Goal: Navigation & Orientation: Find specific page/section

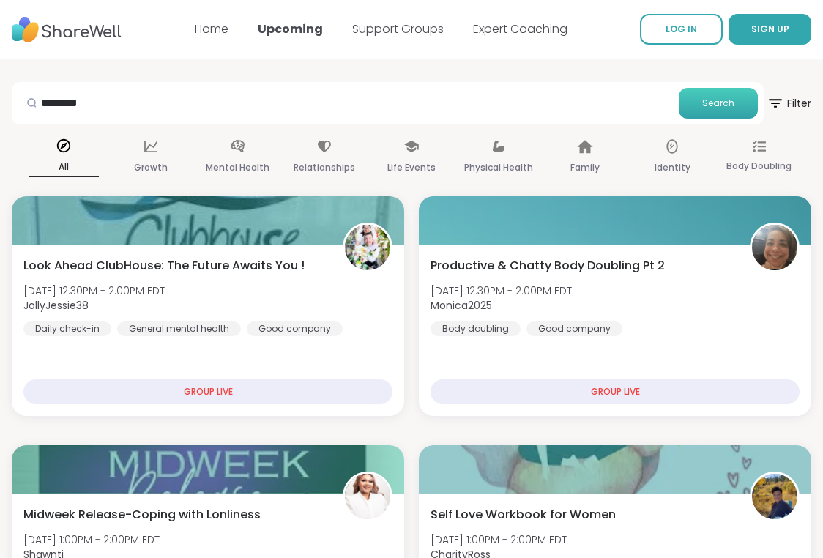
type input "********"
click at [710, 94] on button "Search" at bounding box center [718, 103] width 79 height 31
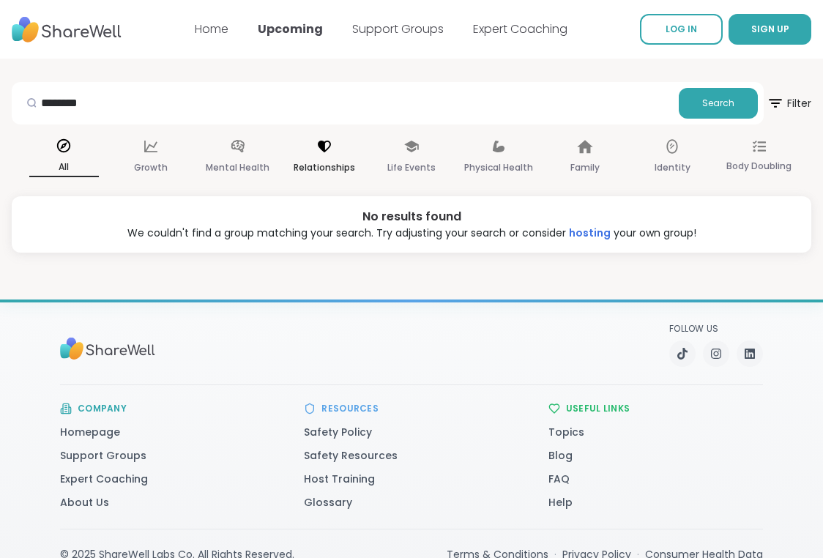
click at [316, 149] on icon at bounding box center [324, 146] width 16 height 16
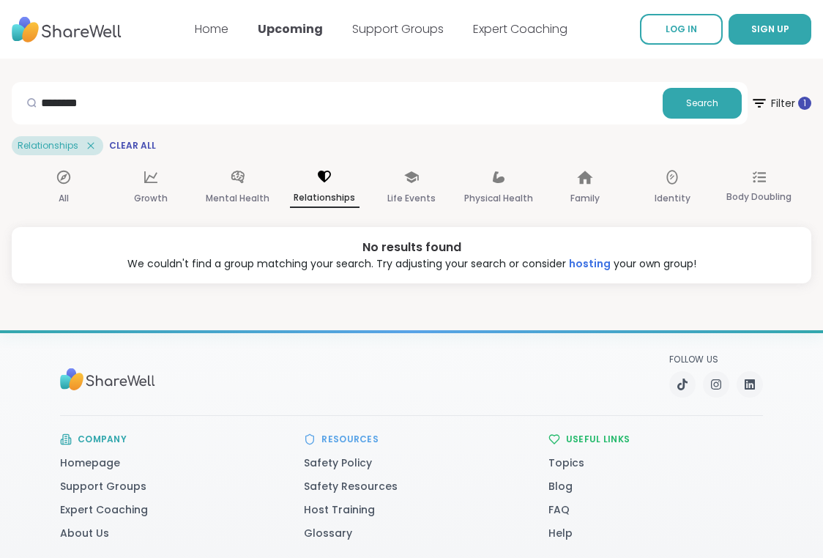
click at [89, 143] on icon at bounding box center [90, 145] width 13 height 13
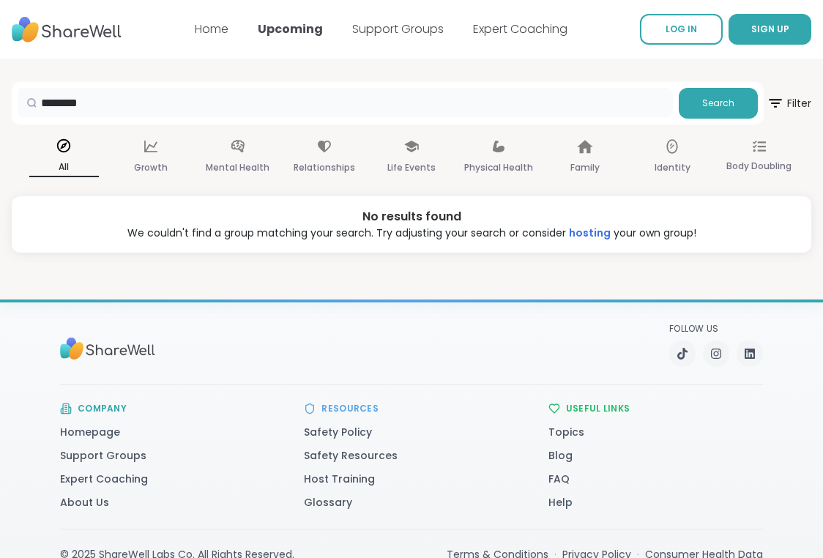
click at [301, 110] on input "********" at bounding box center [346, 102] width 656 height 29
click at [319, 157] on div "Relationships" at bounding box center [325, 157] width 70 height 54
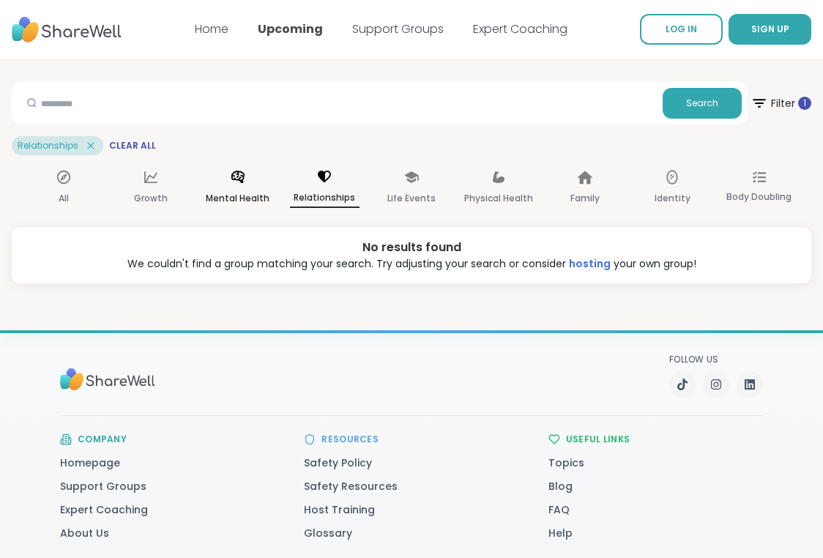
click at [242, 174] on icon at bounding box center [238, 177] width 16 height 16
click at [226, 24] on link "Home" at bounding box center [212, 29] width 34 height 17
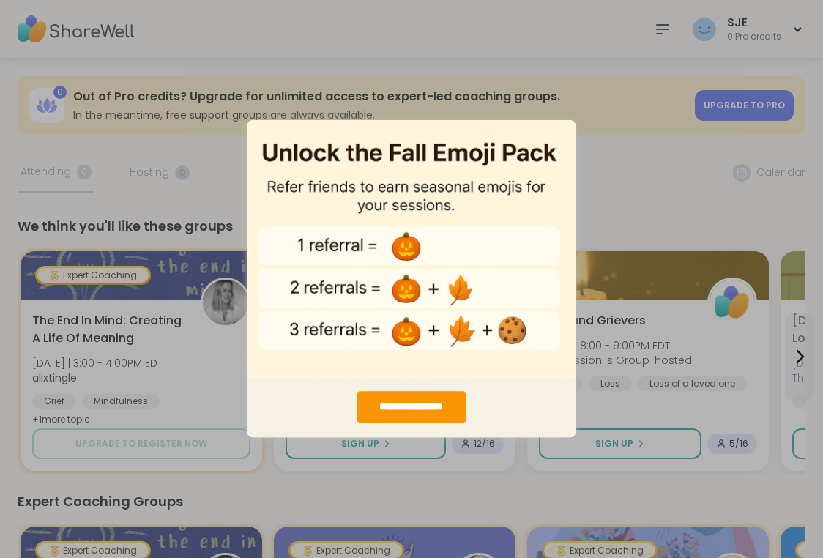
click at [653, 196] on div "**********" at bounding box center [411, 279] width 823 height 558
click at [653, 198] on div "**********" at bounding box center [411, 279] width 823 height 558
click at [261, 165] on img "entering modal" at bounding box center [412, 248] width 328 height 258
click at [269, 435] on div "**********" at bounding box center [412, 407] width 328 height 61
click at [426, 410] on div "**********" at bounding box center [411, 407] width 109 height 31
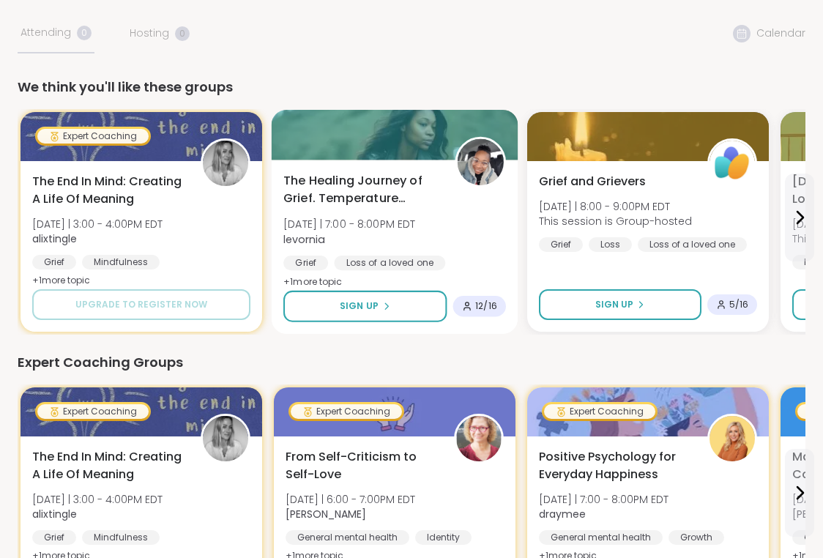
scroll to position [139, 0]
click at [442, 158] on div at bounding box center [395, 135] width 247 height 50
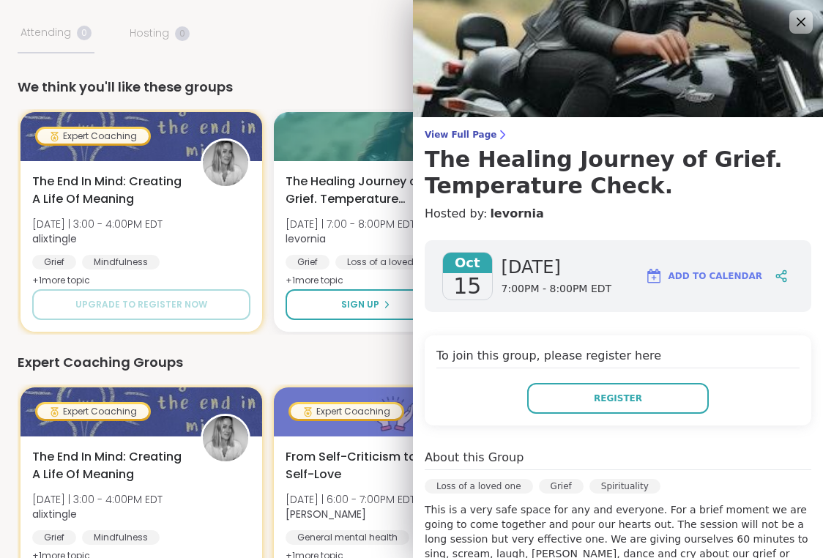
scroll to position [0, 0]
click at [799, 31] on icon at bounding box center [801, 21] width 18 height 18
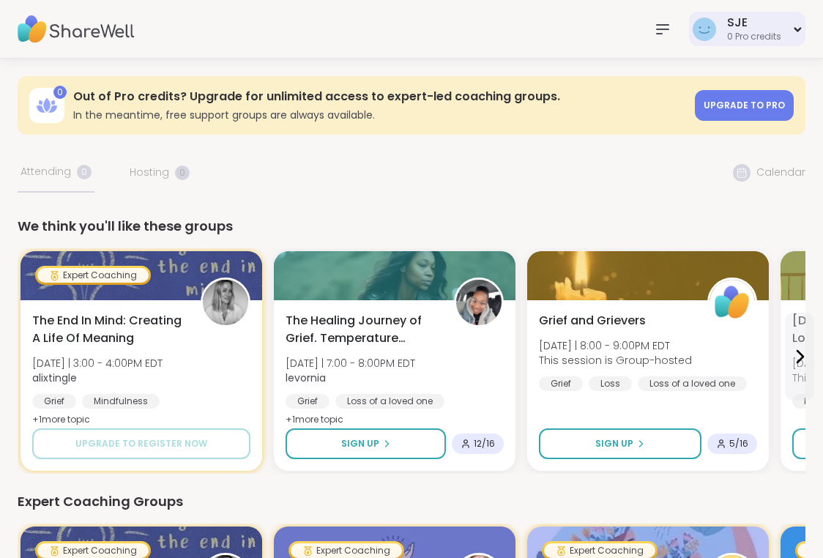
click at [795, 37] on div "SJE 0 Pro credits" at bounding box center [747, 29] width 116 height 34
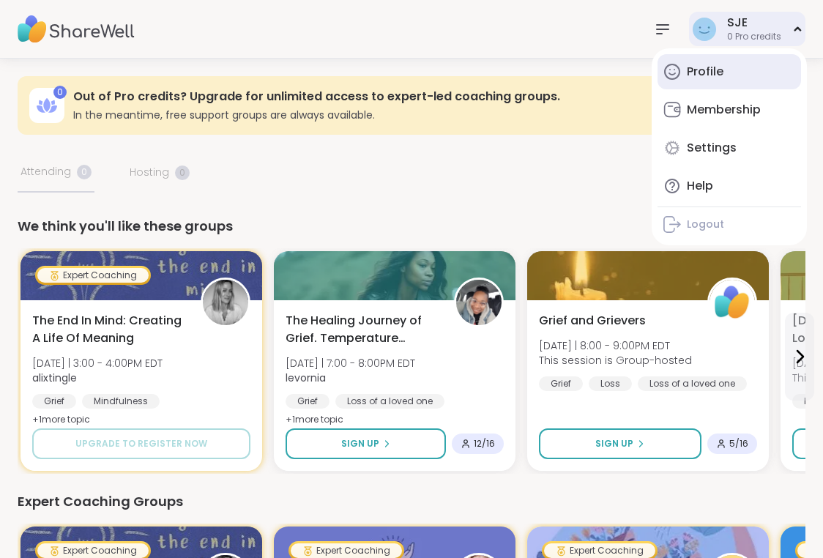
click at [708, 81] on link "Profile" at bounding box center [730, 71] width 144 height 35
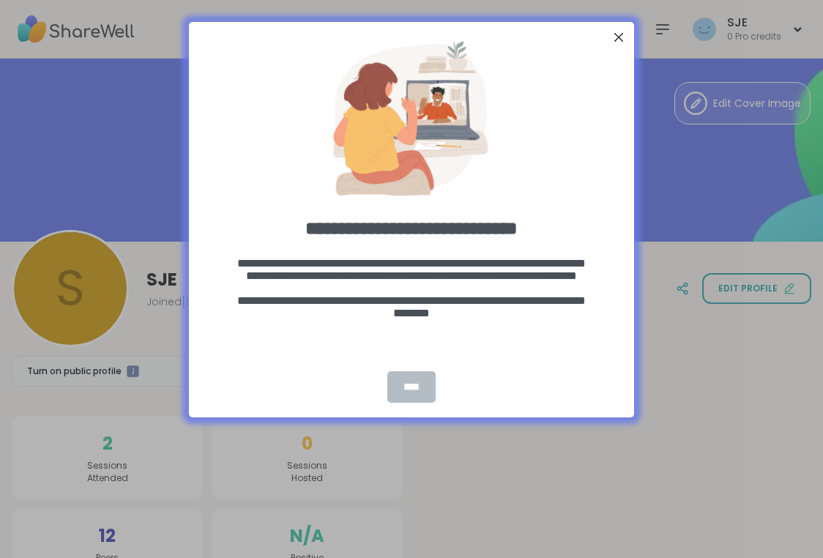
click at [418, 387] on div "****" at bounding box center [411, 386] width 48 height 31
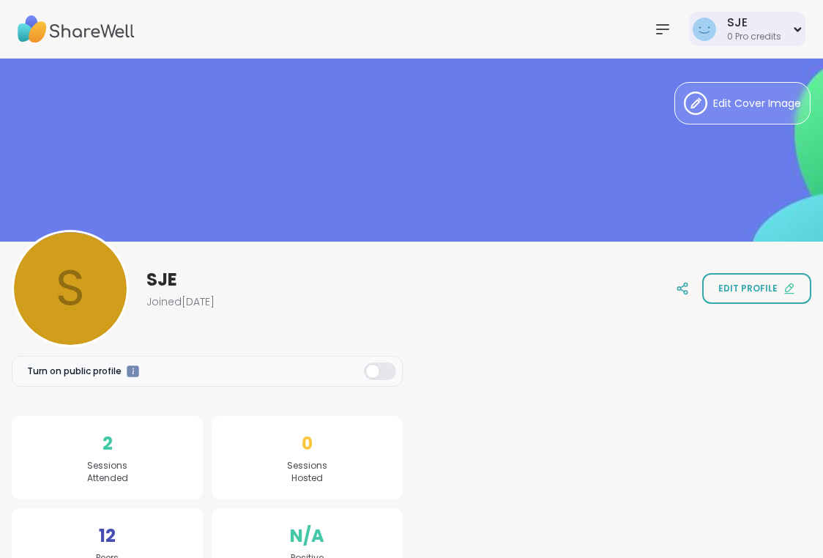
click at [738, 34] on div "0 Pro credits" at bounding box center [754, 37] width 54 height 12
click at [667, 37] on icon at bounding box center [663, 30] width 18 height 18
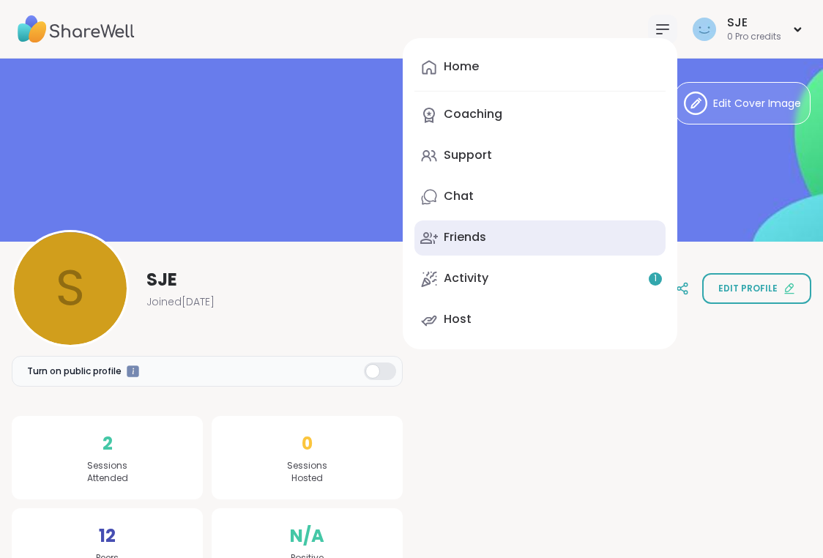
click at [442, 233] on link "Friends" at bounding box center [540, 237] width 251 height 35
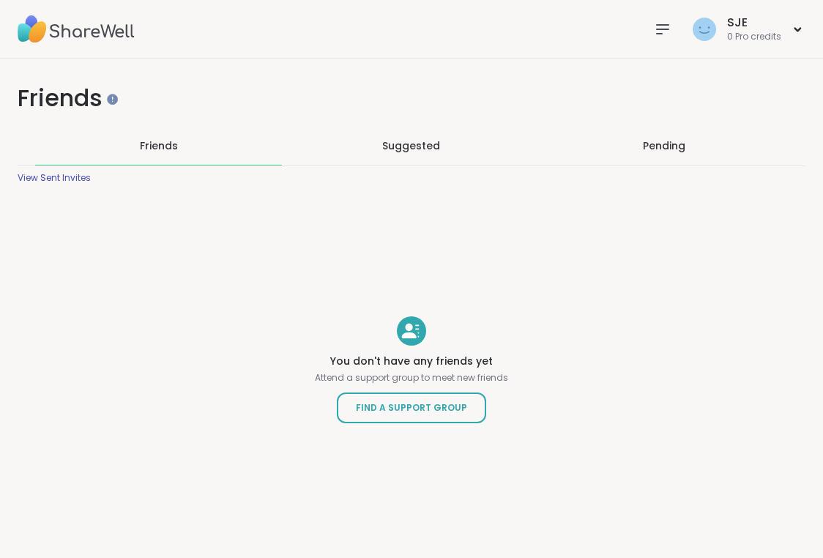
click at [429, 139] on span "Suggested" at bounding box center [411, 145] width 58 height 15
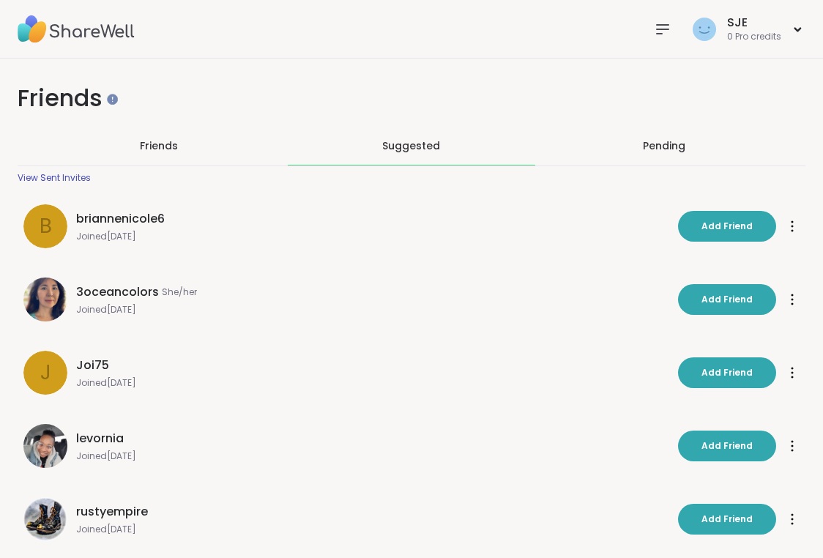
click at [656, 148] on div "Pending" at bounding box center [664, 145] width 42 height 15
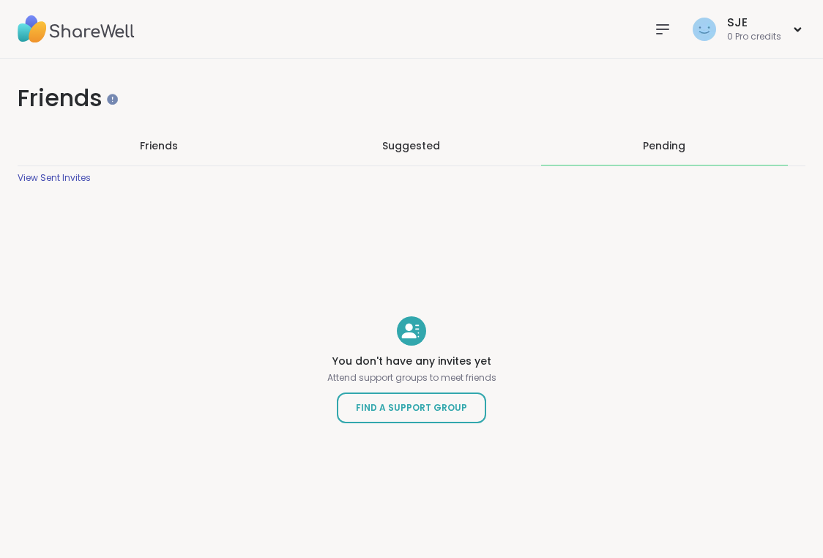
click at [428, 141] on span "Suggested" at bounding box center [411, 145] width 58 height 15
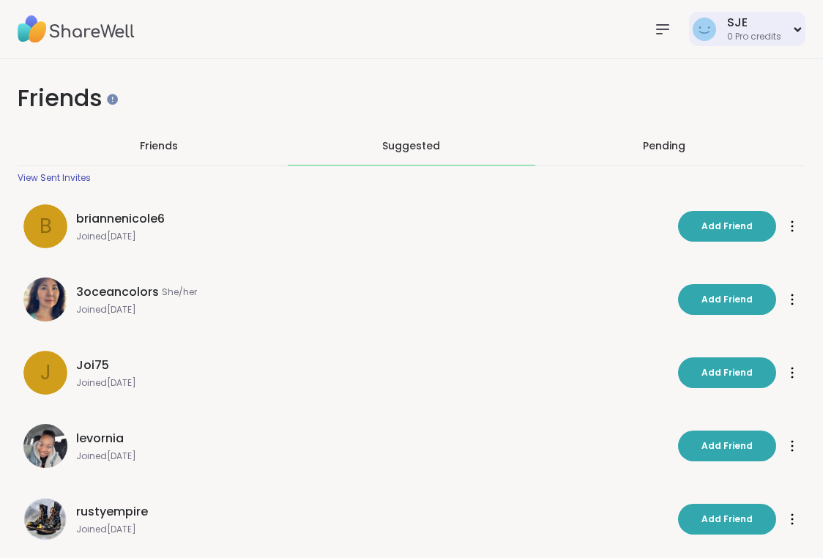
click at [787, 28] on div "SJE 0 Pro credits" at bounding box center [747, 29] width 116 height 34
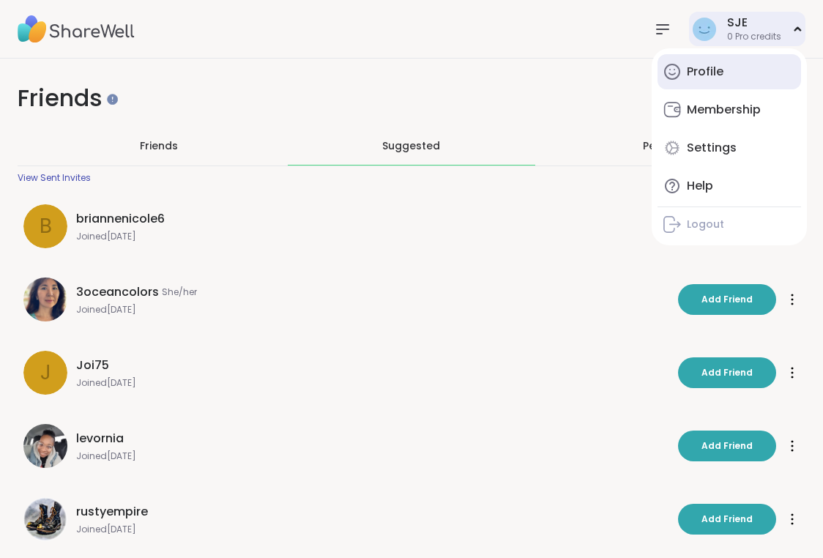
click at [709, 83] on link "Profile" at bounding box center [730, 71] width 144 height 35
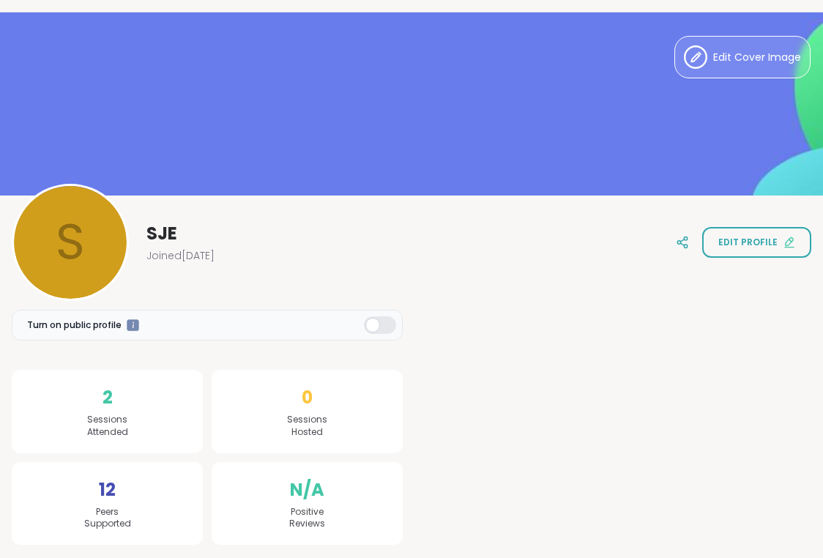
scroll to position [45, 0]
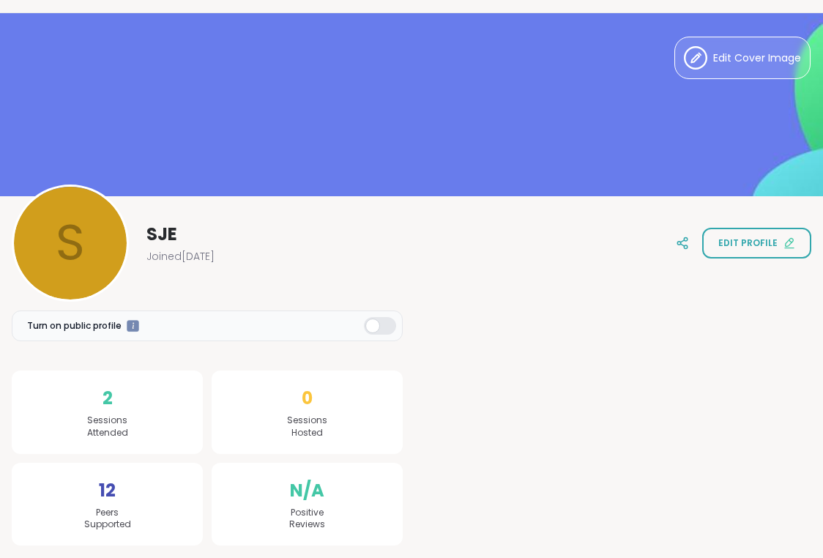
click at [106, 481] on span "12" at bounding box center [107, 491] width 17 height 26
click at [108, 502] on div "12 Peers Supported" at bounding box center [107, 504] width 191 height 83
click at [110, 425] on span "Sessions Attended" at bounding box center [107, 427] width 41 height 25
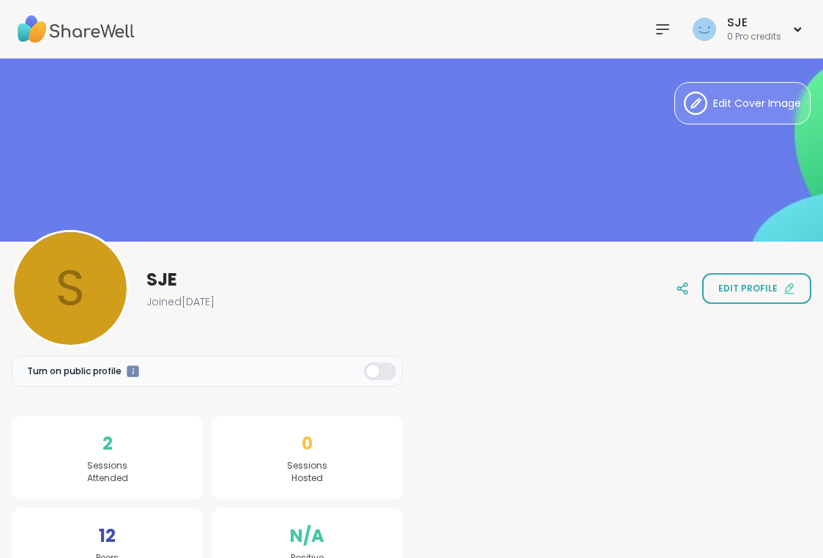
scroll to position [0, 0]
click at [746, 26] on div "SJE" at bounding box center [754, 23] width 54 height 16
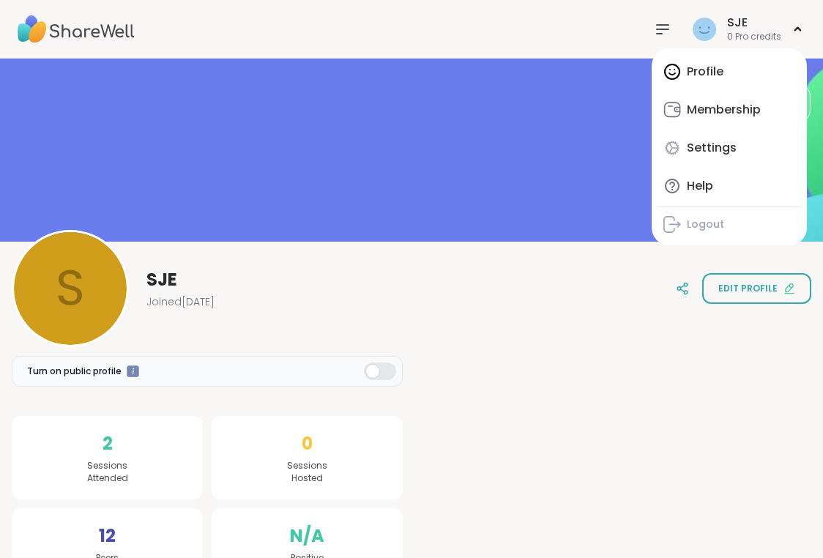
click at [37, 33] on img at bounding box center [76, 29] width 117 height 51
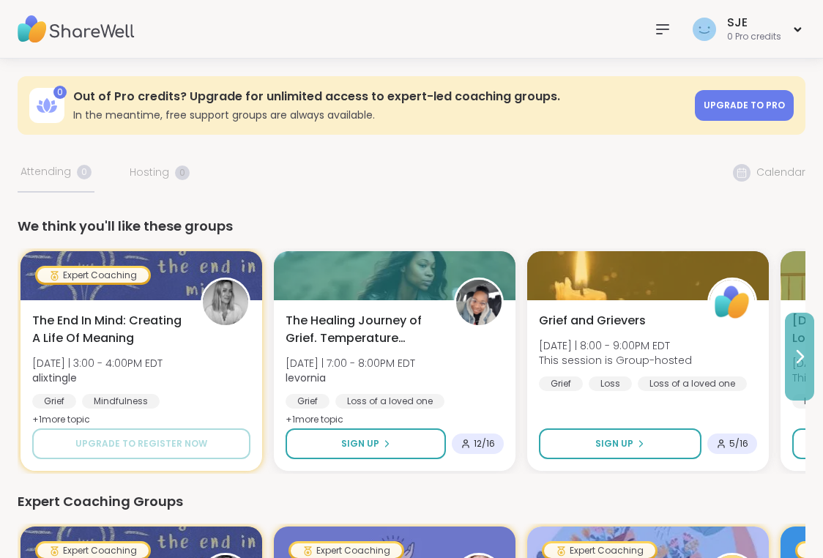
click at [798, 363] on icon at bounding box center [801, 357] width 6 height 12
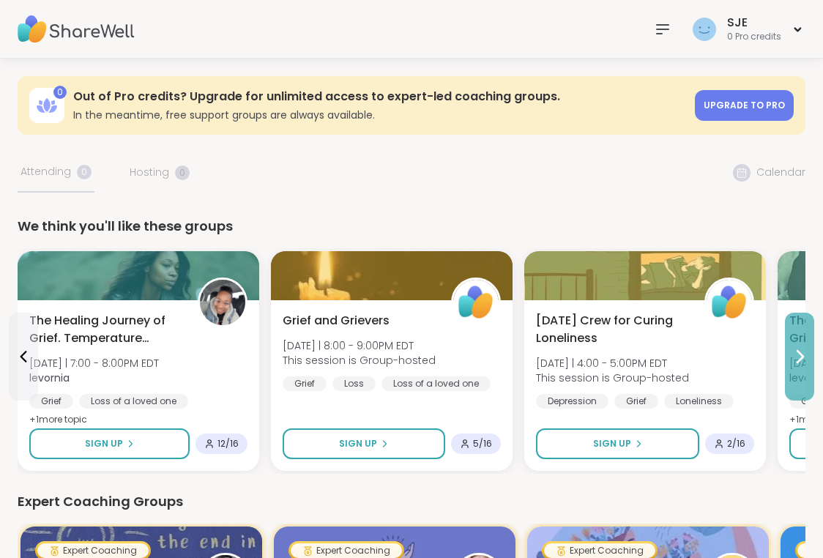
click at [798, 363] on icon at bounding box center [801, 357] width 6 height 12
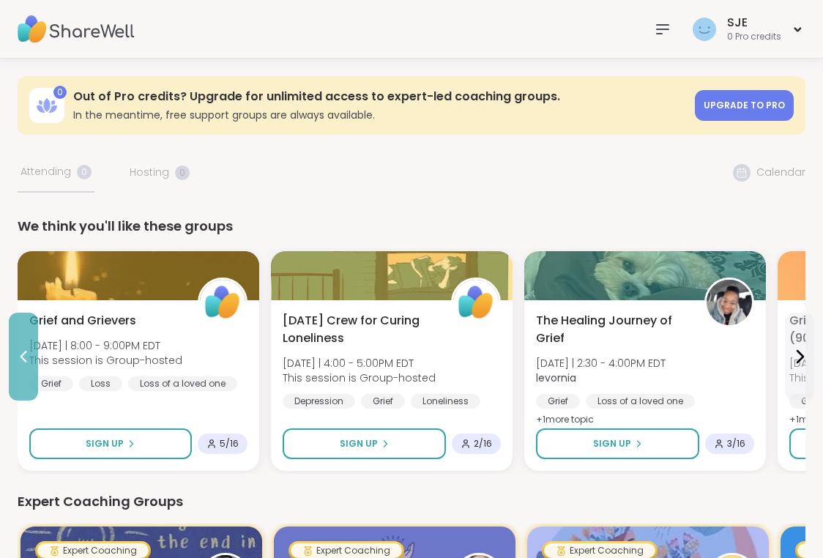
click at [22, 364] on icon at bounding box center [24, 357] width 18 height 18
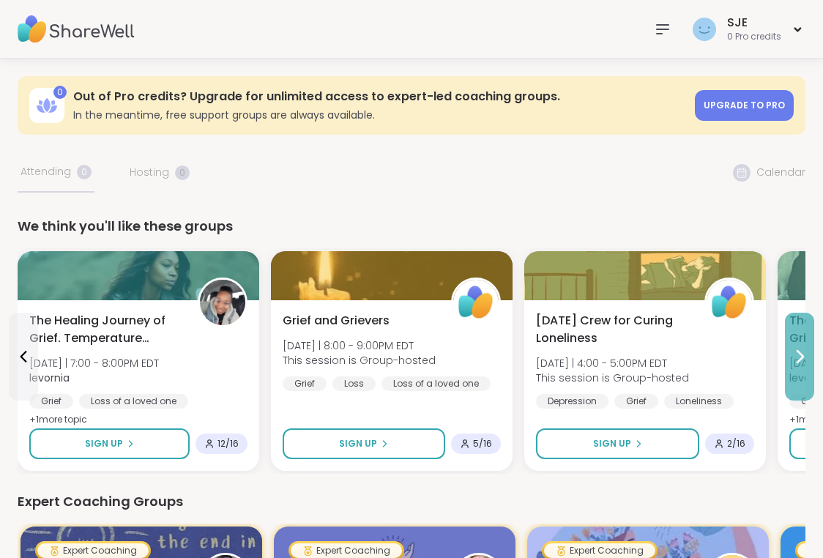
click at [801, 358] on icon at bounding box center [801, 357] width 6 height 12
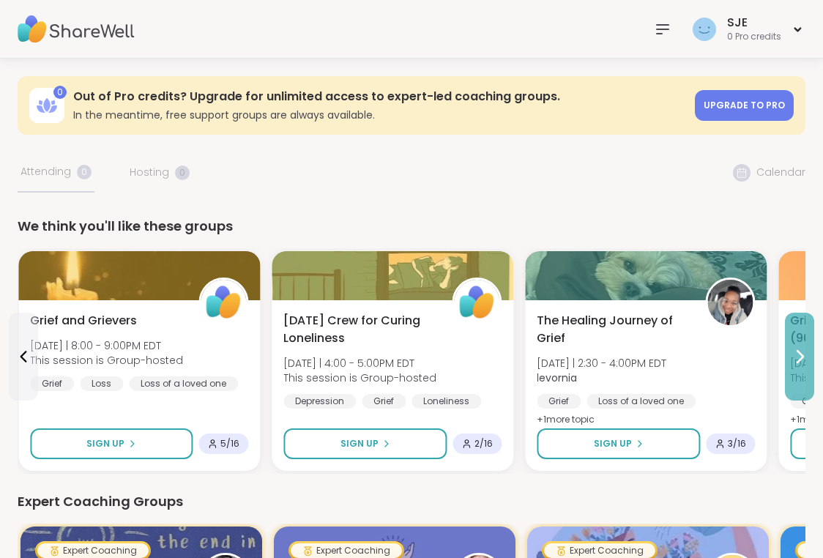
click at [801, 358] on icon at bounding box center [801, 357] width 6 height 12
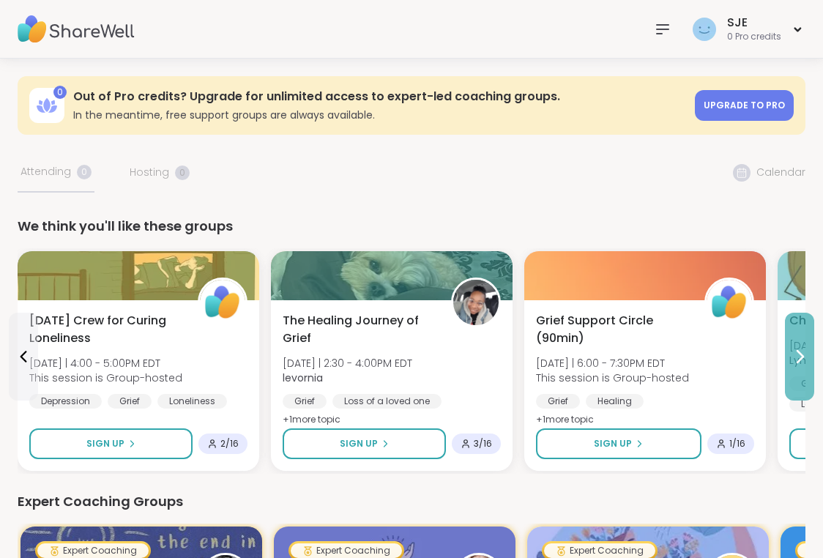
click at [801, 358] on icon at bounding box center [801, 357] width 6 height 12
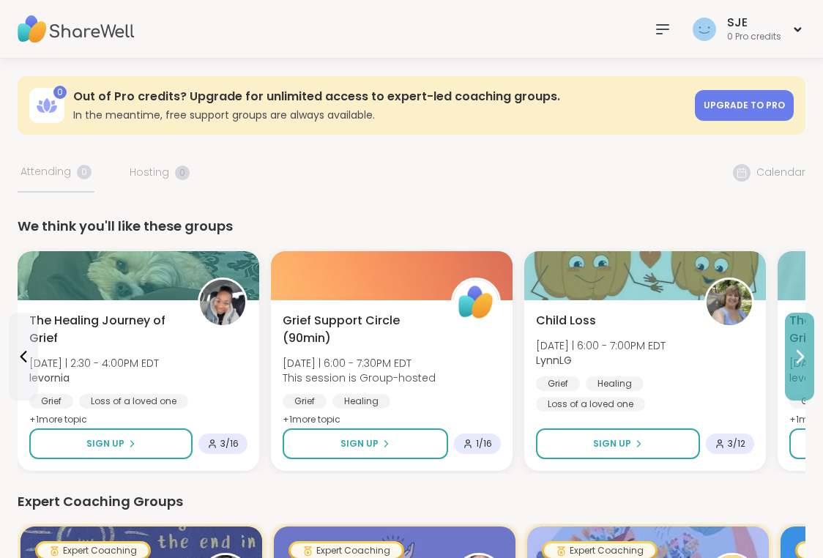
click at [801, 358] on icon at bounding box center [801, 357] width 6 height 12
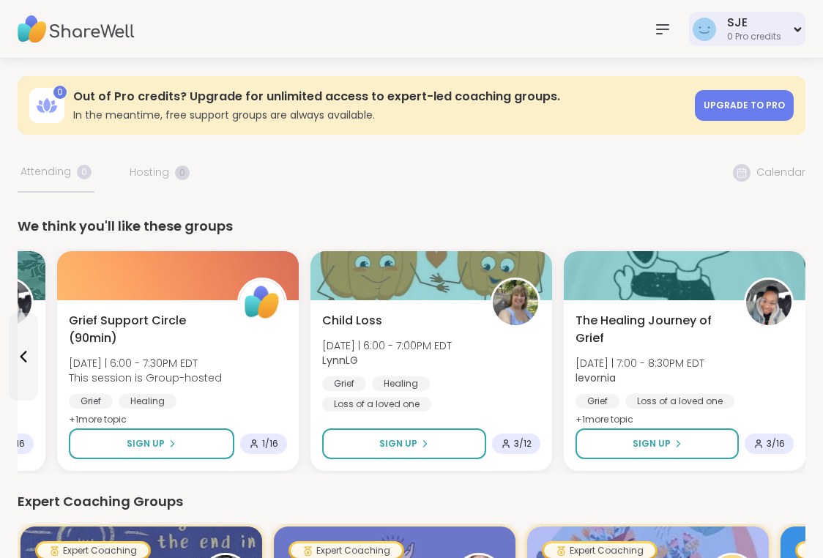
click at [793, 32] on div "SJE 0 Pro credits" at bounding box center [747, 29] width 116 height 34
click at [34, 30] on img at bounding box center [76, 29] width 117 height 51
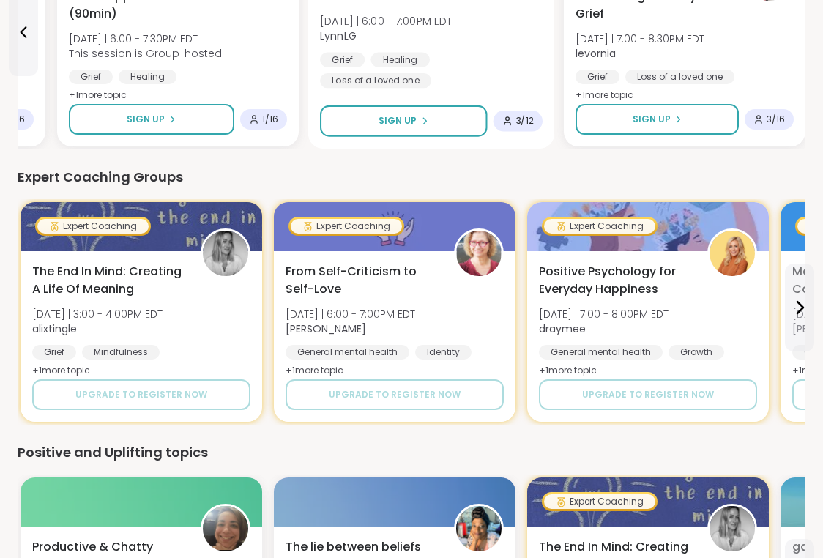
scroll to position [526, 0]
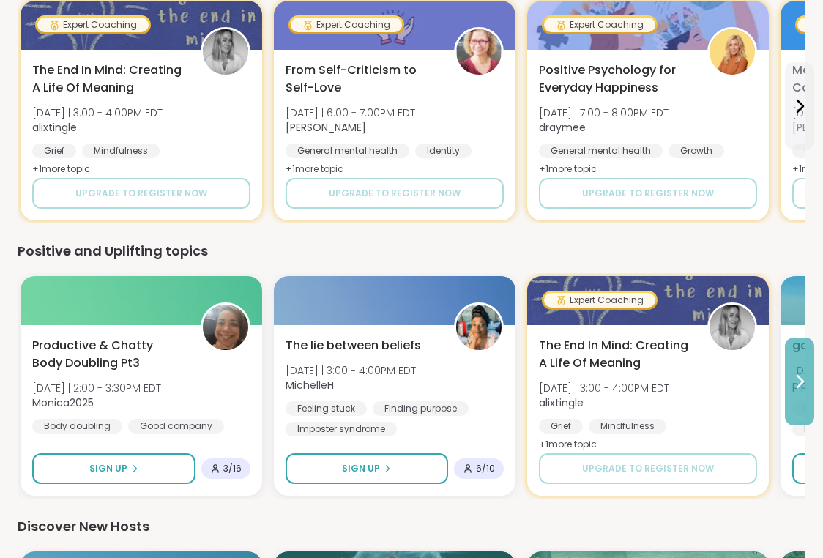
click at [801, 386] on icon at bounding box center [800, 382] width 18 height 18
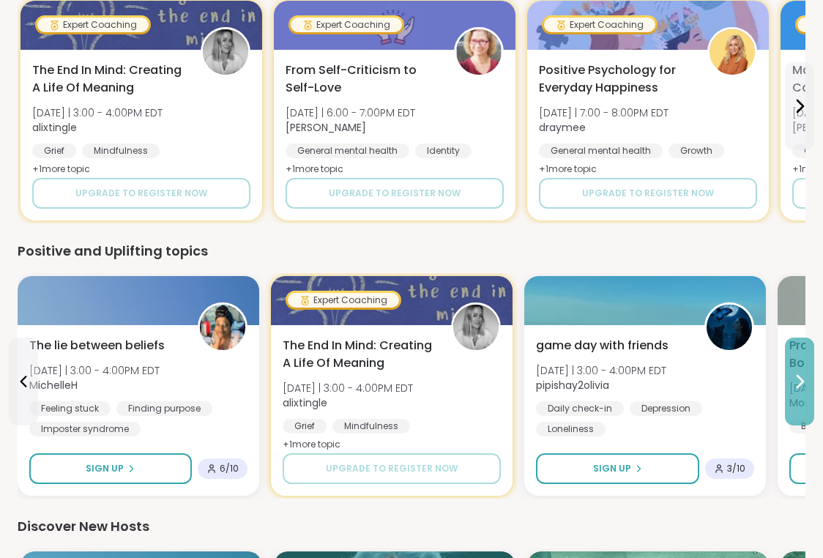
click at [801, 387] on icon at bounding box center [800, 382] width 18 height 18
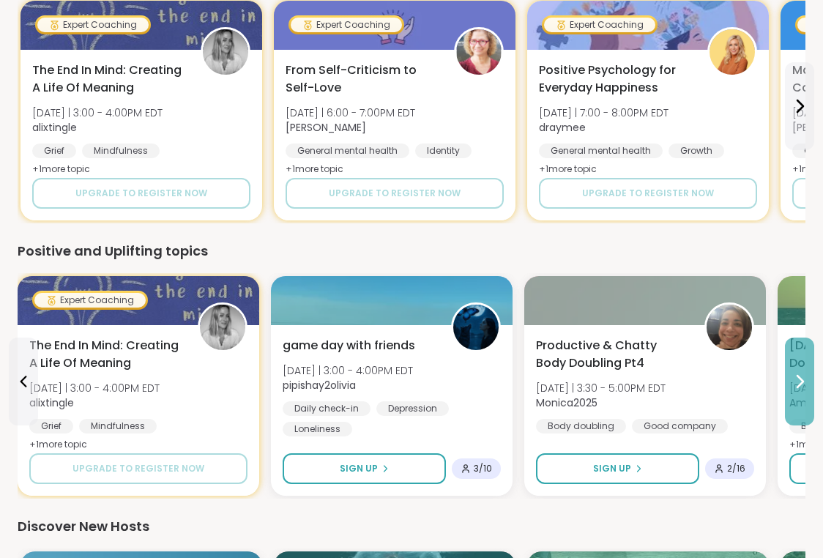
click at [801, 387] on icon at bounding box center [800, 382] width 18 height 18
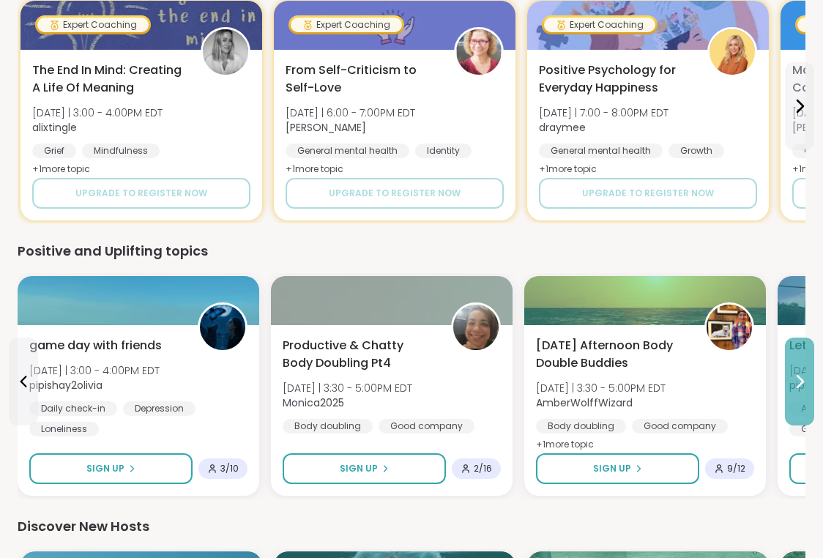
click at [801, 381] on icon at bounding box center [800, 382] width 18 height 18
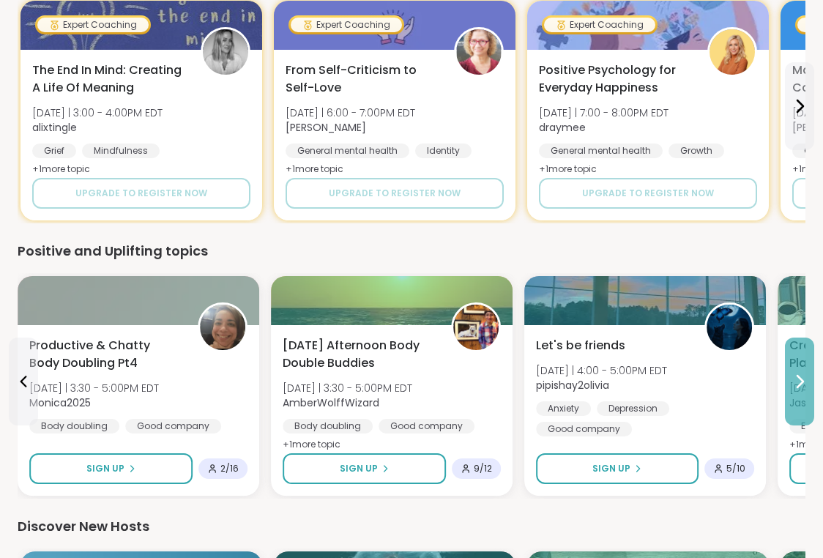
click at [801, 381] on icon at bounding box center [800, 382] width 18 height 18
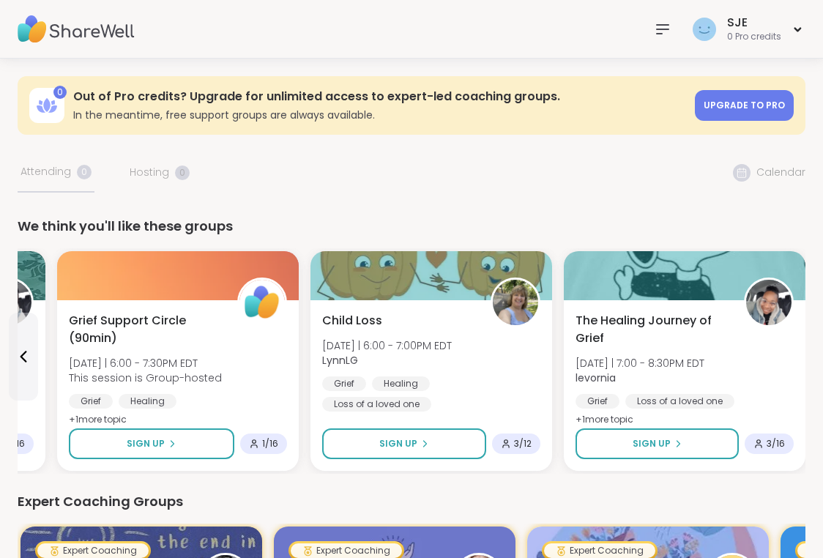
scroll to position [0, 0]
click at [746, 23] on div "SJE" at bounding box center [754, 23] width 54 height 16
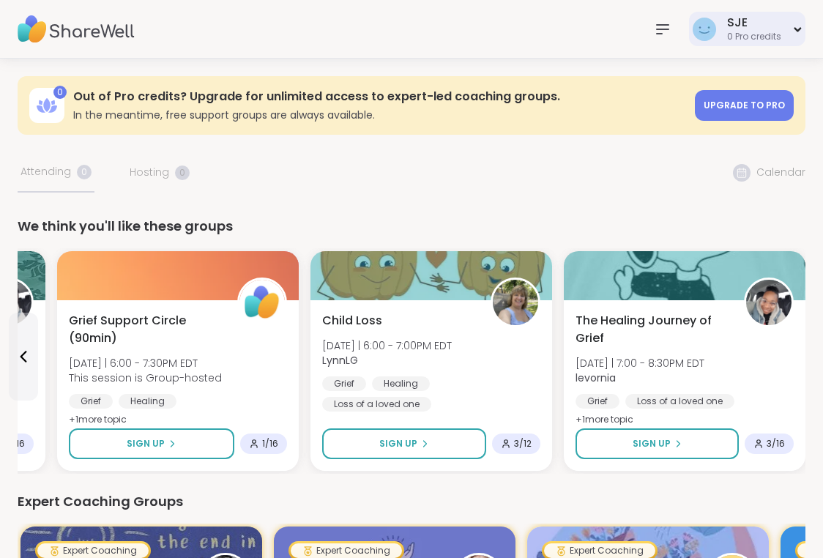
click at [723, 32] on div "SJE 0 Pro credits" at bounding box center [747, 29] width 116 height 34
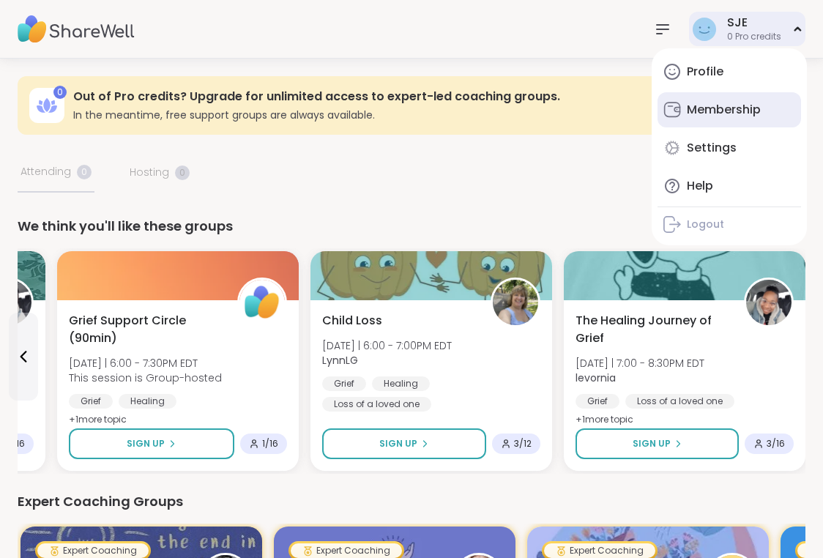
click at [708, 108] on div "Membership" at bounding box center [724, 110] width 74 height 16
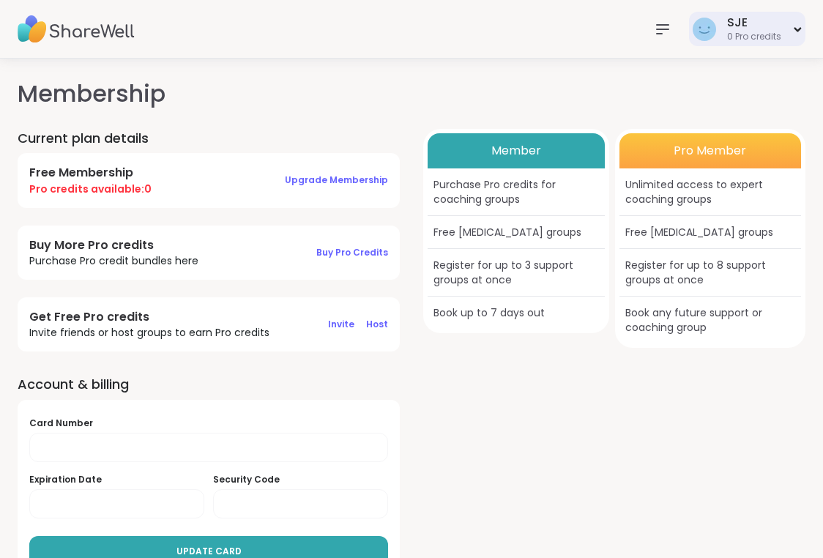
click at [743, 41] on div "0 Pro credits" at bounding box center [754, 37] width 54 height 12
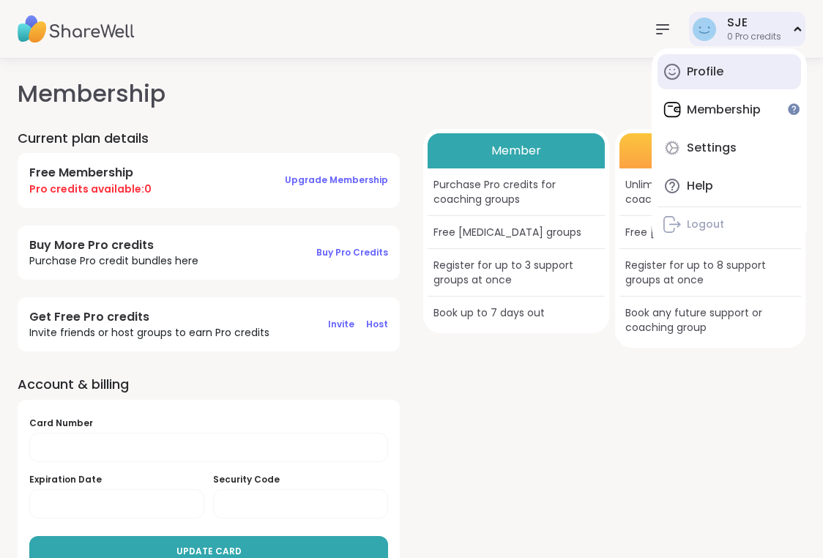
click at [700, 73] on div "Profile" at bounding box center [705, 72] width 37 height 16
